Goal: Transaction & Acquisition: Purchase product/service

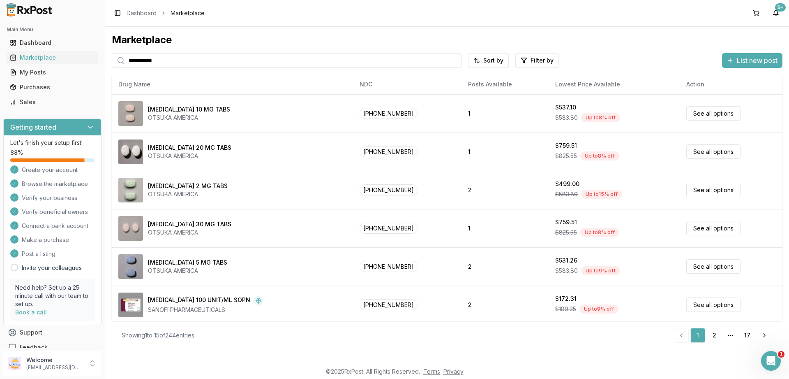
drag, startPoint x: 168, startPoint y: 59, endPoint x: 111, endPoint y: 51, distance: 57.7
click at [112, 53] on input "**********" at bounding box center [287, 60] width 350 height 15
paste input "**"
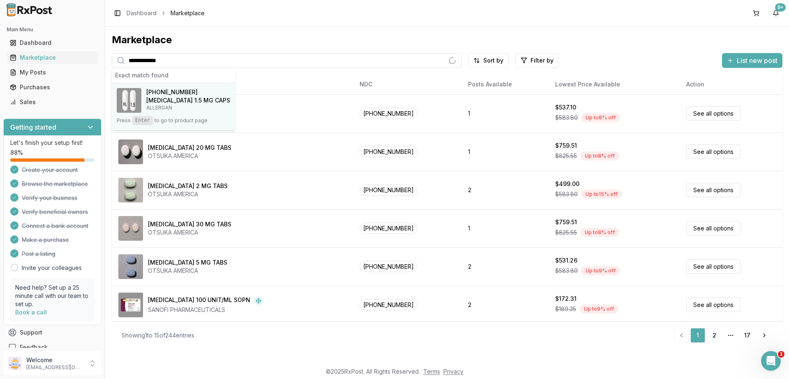
type input "**********"
click at [180, 99] on h4 "[MEDICAL_DATA] 1.5 MG CAPS" at bounding box center [188, 100] width 84 height 8
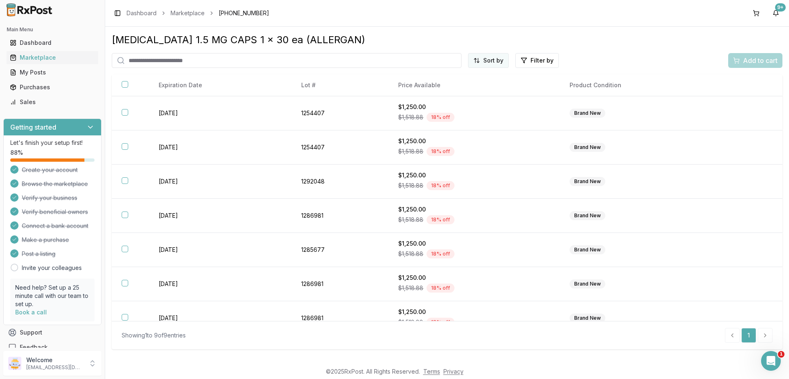
click at [491, 55] on html "Main Menu Dashboard Marketplace My Posts Purchases Sales Getting started Let's …" at bounding box center [394, 189] width 789 height 379
click at [455, 89] on div "Price (Low to High)" at bounding box center [469, 91] width 78 height 13
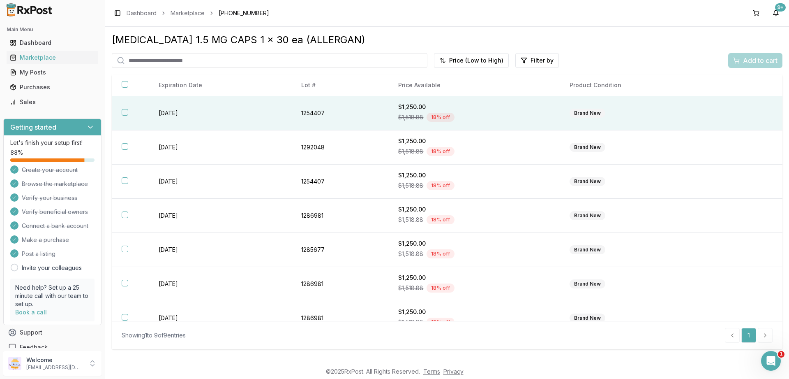
click at [123, 112] on button "button" at bounding box center [125, 112] width 7 height 7
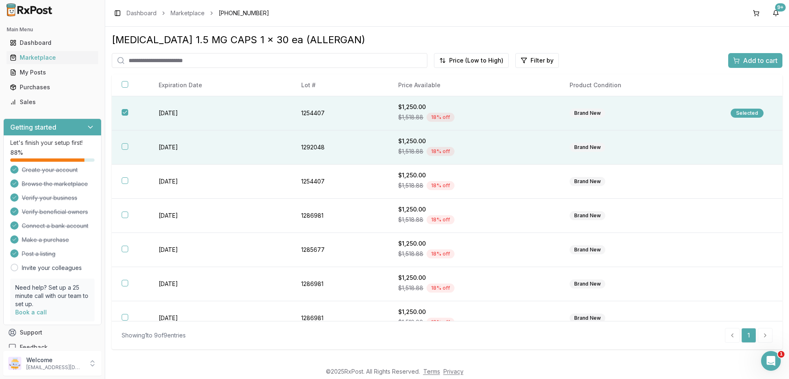
click at [125, 145] on button "button" at bounding box center [125, 146] width 7 height 7
click at [759, 58] on span "Add to cart" at bounding box center [760, 60] width 35 height 10
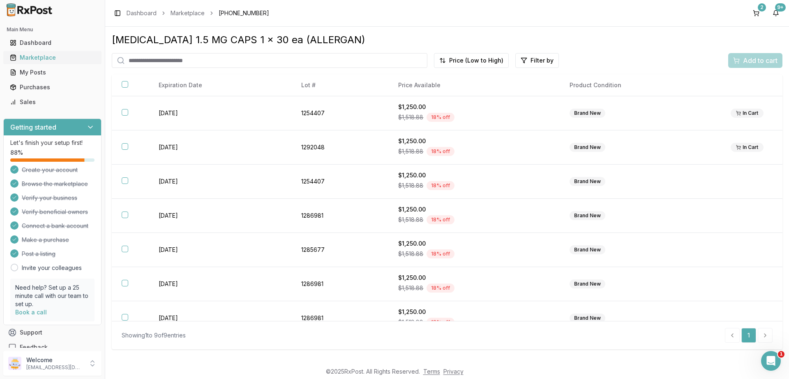
click at [34, 60] on div "Marketplace" at bounding box center [52, 57] width 85 height 8
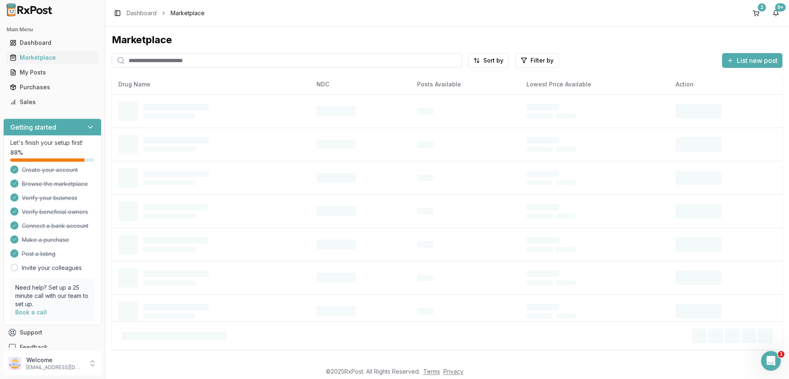
drag, startPoint x: 238, startPoint y: 61, endPoint x: 0, endPoint y: 47, distance: 238.4
click at [112, 53] on input "search" at bounding box center [287, 60] width 350 height 15
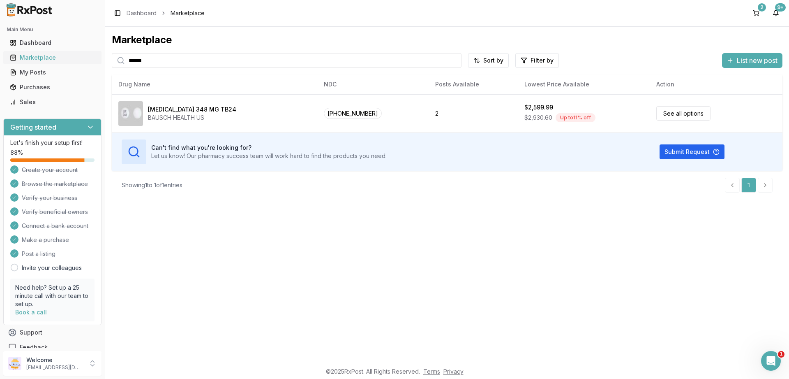
click at [38, 61] on div "Marketplace" at bounding box center [52, 57] width 85 height 8
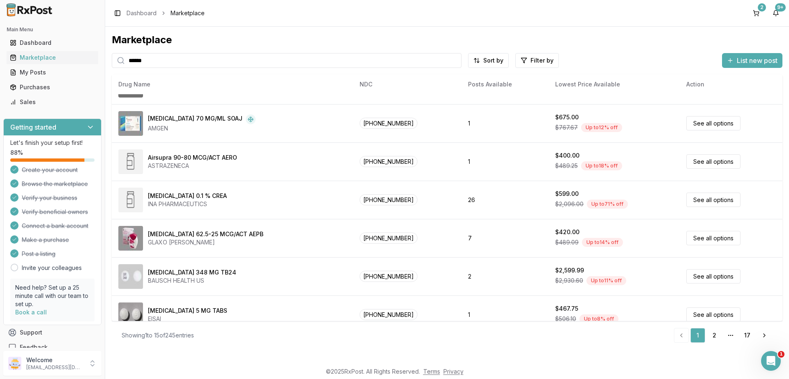
scroll to position [347, 0]
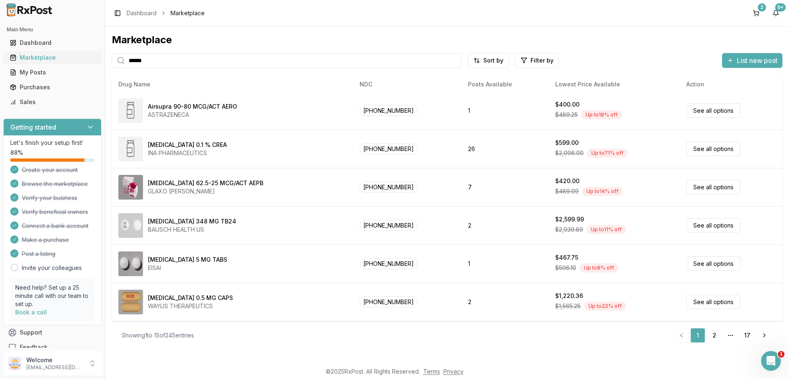
drag, startPoint x: 167, startPoint y: 61, endPoint x: 72, endPoint y: 53, distance: 96.1
click at [112, 53] on input "******" at bounding box center [287, 60] width 350 height 15
paste input "*******"
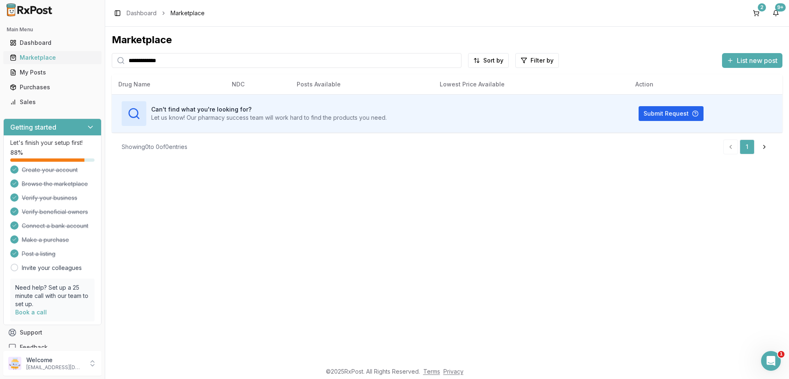
click at [40, 60] on div "Marketplace" at bounding box center [52, 57] width 85 height 8
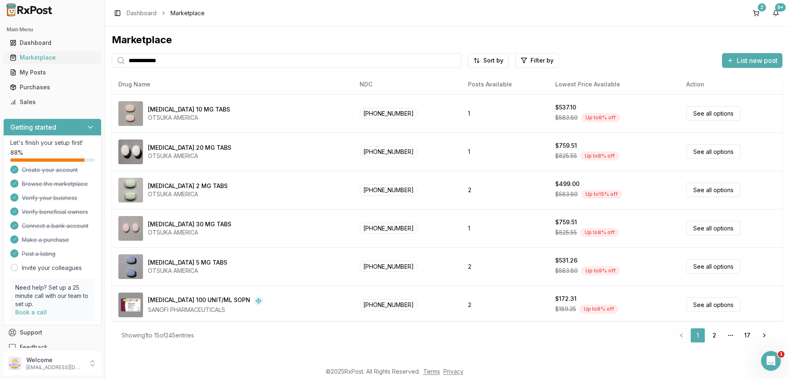
drag, startPoint x: 189, startPoint y: 60, endPoint x: 42, endPoint y: 57, distance: 148.0
click at [112, 57] on input "**********" at bounding box center [287, 60] width 350 height 15
paste input "search"
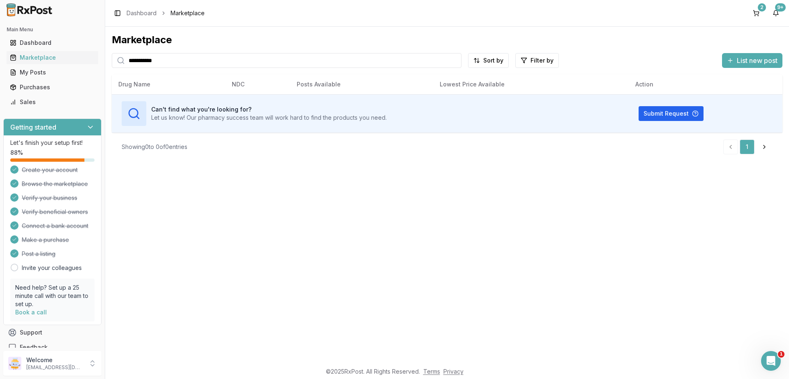
type input "**********"
click at [34, 86] on div "Purchases" at bounding box center [52, 87] width 85 height 8
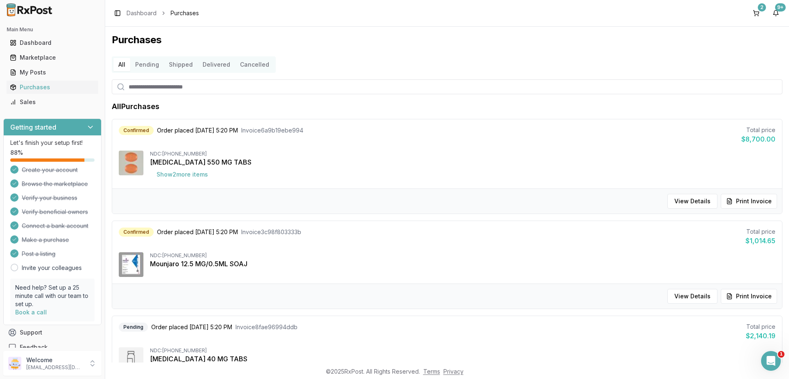
click at [151, 67] on button "Pending" at bounding box center [147, 64] width 34 height 13
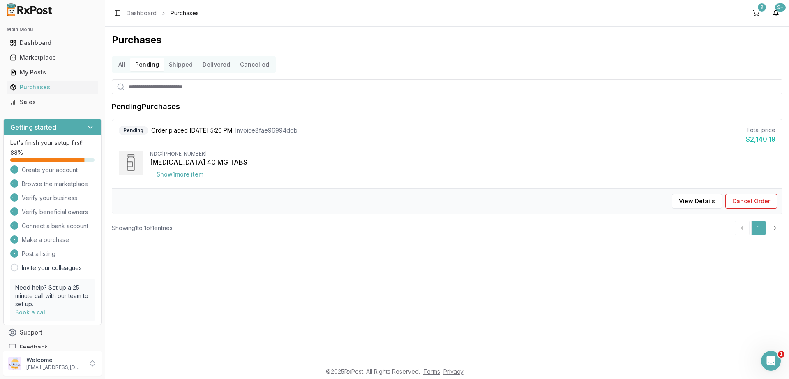
click at [180, 64] on button "Shipped" at bounding box center [181, 64] width 34 height 13
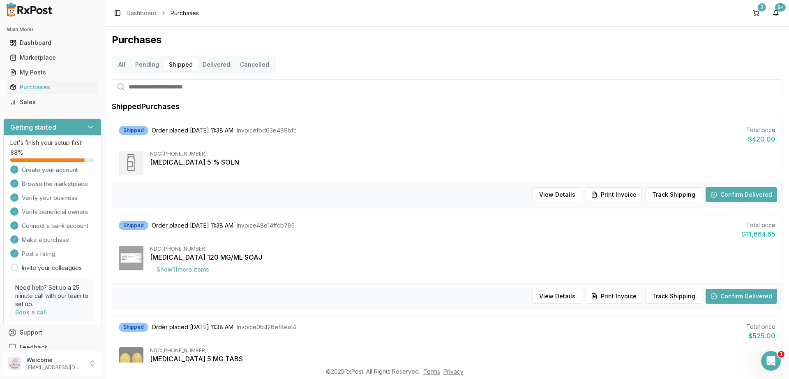
click at [155, 67] on button "Pending" at bounding box center [147, 64] width 34 height 13
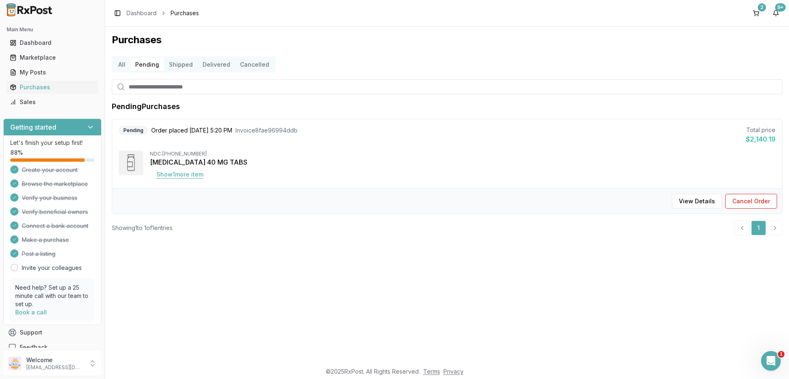
click at [178, 176] on button "Show 1 more item" at bounding box center [180, 174] width 60 height 15
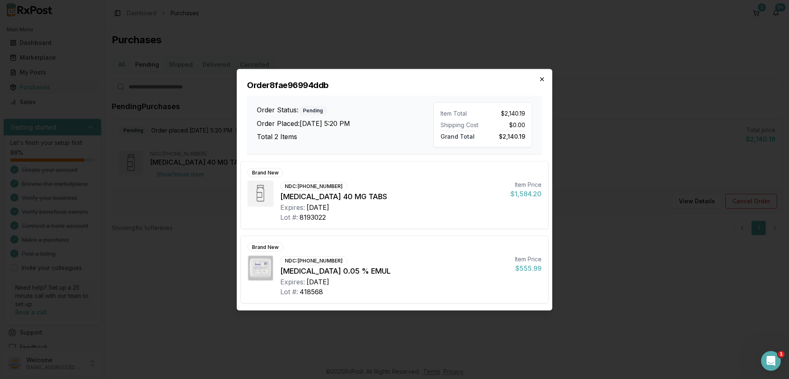
click at [542, 79] on icon "button" at bounding box center [542, 78] width 3 height 3
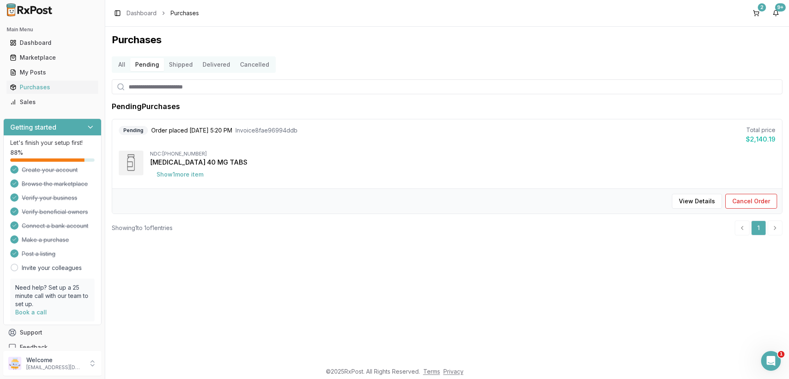
click at [179, 65] on button "Shipped" at bounding box center [181, 64] width 34 height 13
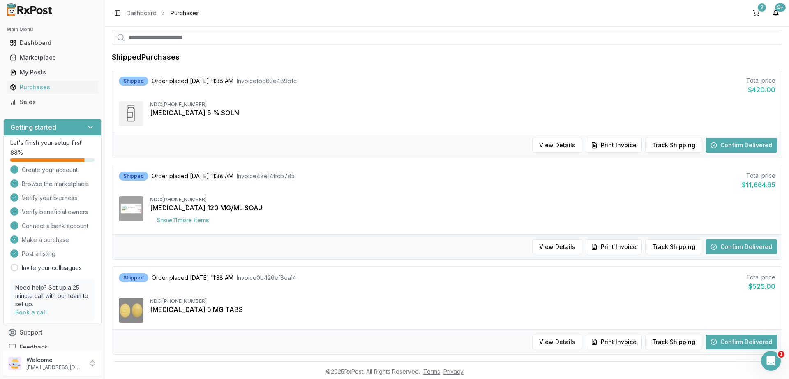
scroll to position [148, 0]
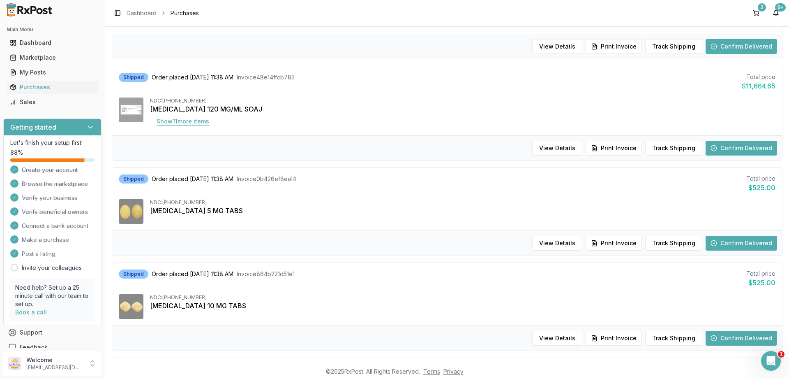
click at [185, 122] on button "Show 11 more item s" at bounding box center [183, 121] width 66 height 15
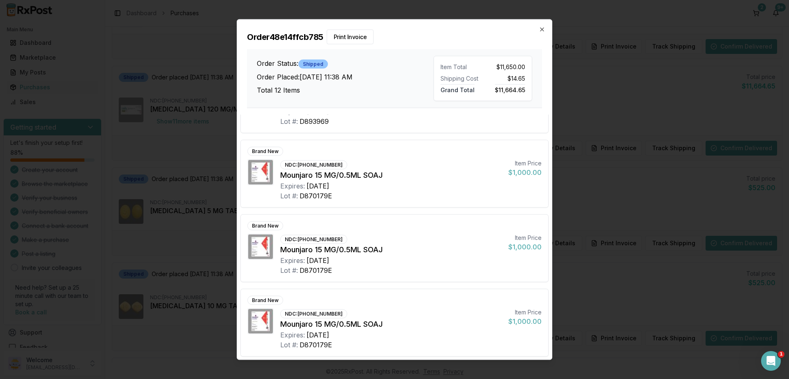
scroll to position [645, 0]
click at [541, 28] on icon "button" at bounding box center [542, 29] width 3 height 3
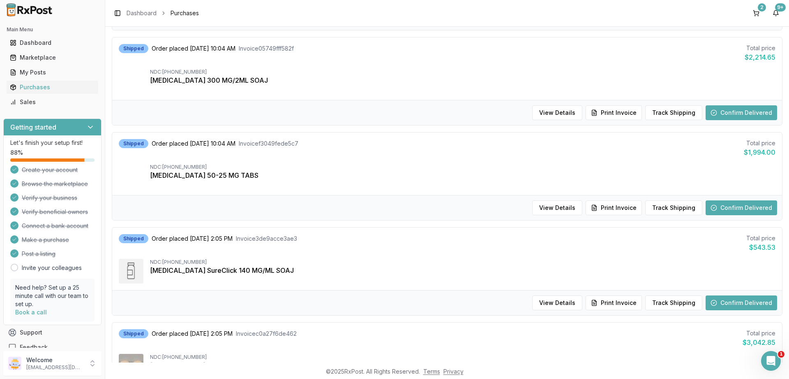
scroll to position [711, 0]
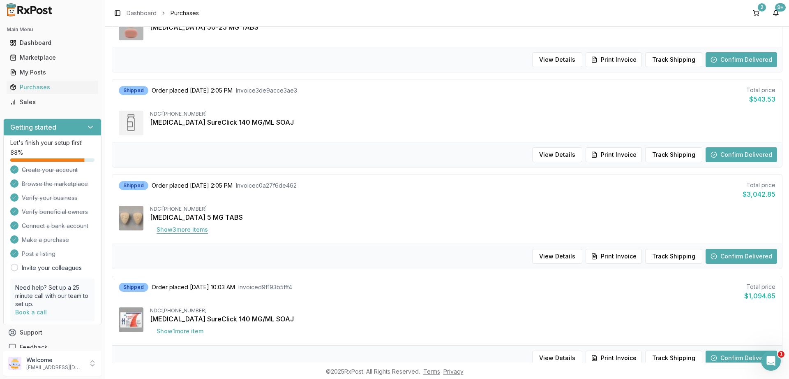
click at [186, 228] on button "Show 3 more item s" at bounding box center [182, 229] width 65 height 15
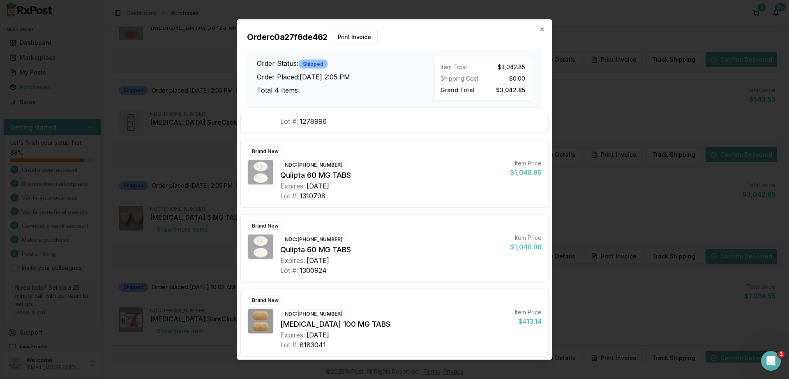
scroll to position [52, 0]
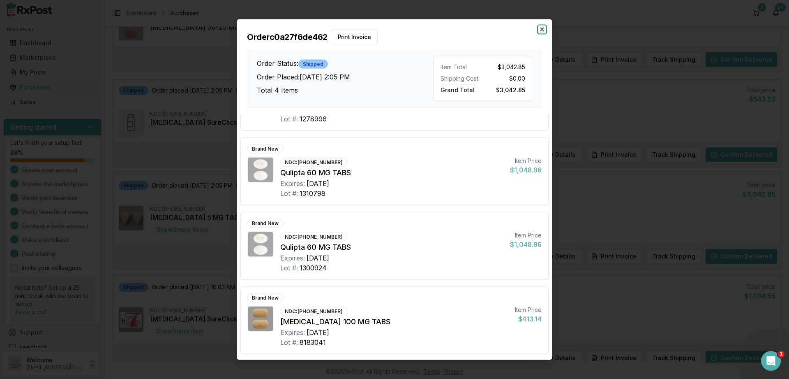
click at [541, 29] on icon "button" at bounding box center [542, 29] width 7 height 7
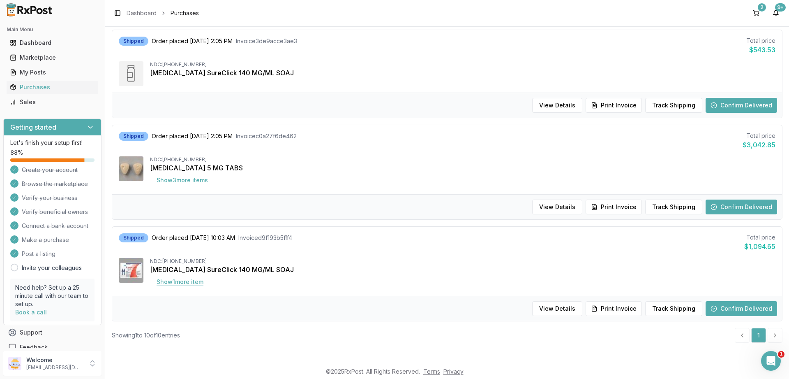
click at [192, 284] on button "Show 1 more item" at bounding box center [180, 281] width 60 height 15
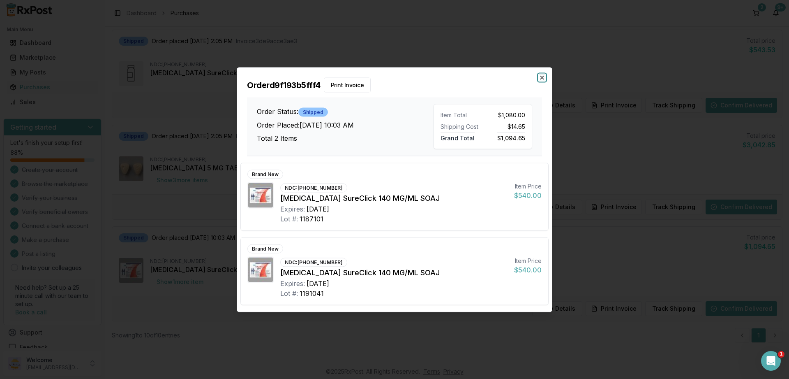
click at [540, 77] on icon "button" at bounding box center [542, 77] width 7 height 7
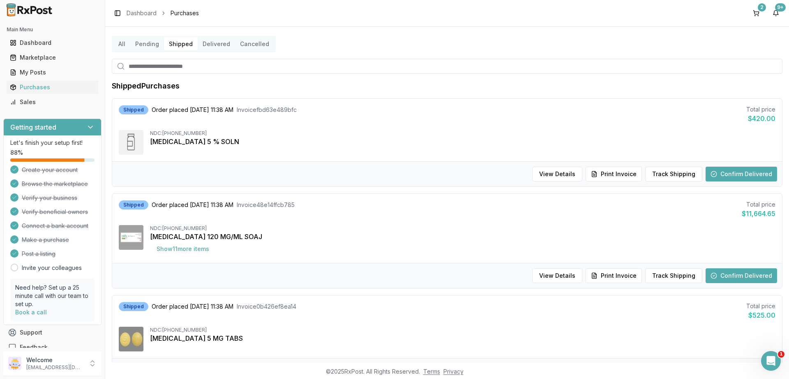
scroll to position [0, 0]
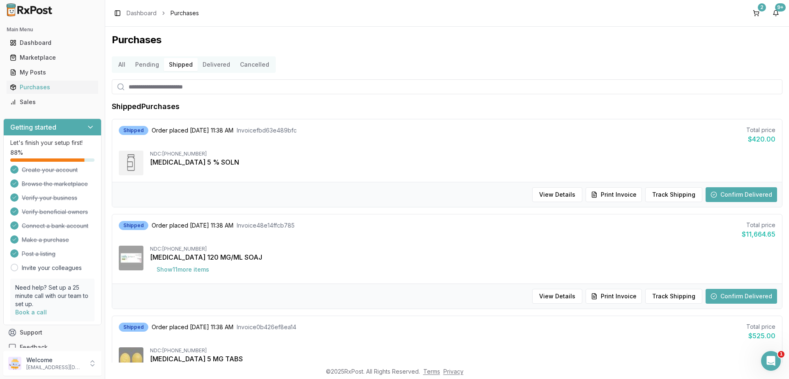
click at [146, 64] on button "Pending" at bounding box center [147, 64] width 34 height 13
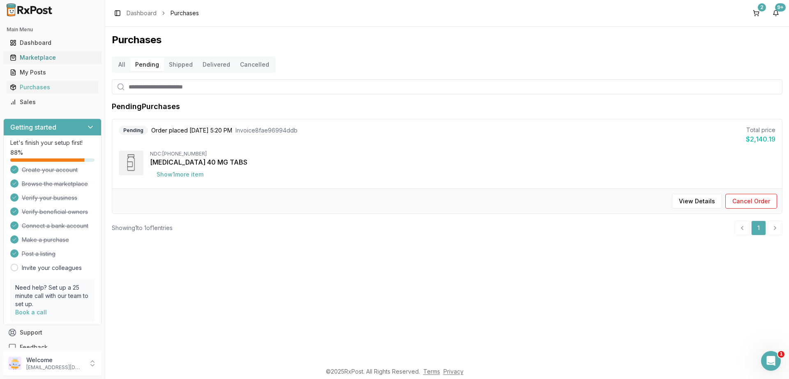
click at [36, 58] on div "Marketplace" at bounding box center [52, 57] width 85 height 8
